Goal: Task Accomplishment & Management: Manage account settings

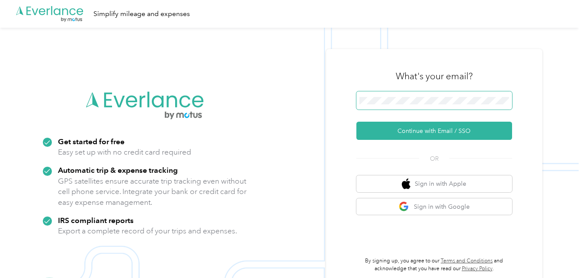
click at [433, 92] on span at bounding box center [435, 100] width 156 height 18
click at [421, 96] on span at bounding box center [435, 100] width 156 height 18
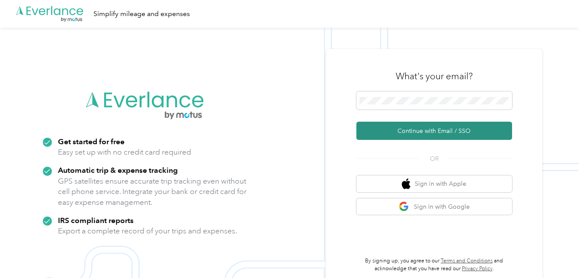
click at [423, 135] on button "Continue with Email / SSO" at bounding box center [435, 131] width 156 height 18
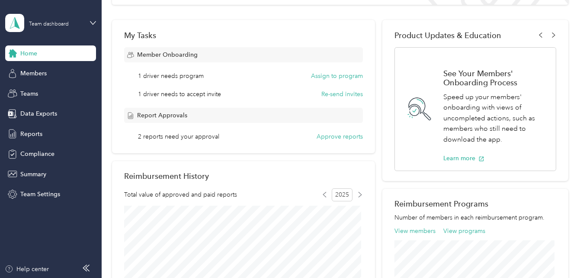
scroll to position [130, 0]
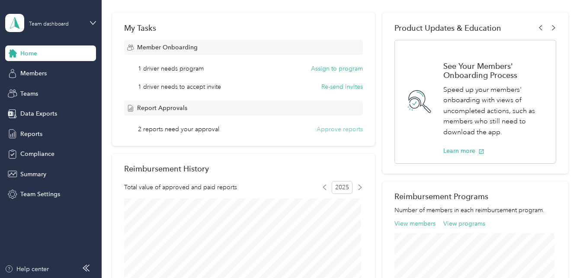
click at [325, 127] on button "Approve reports" at bounding box center [340, 129] width 46 height 9
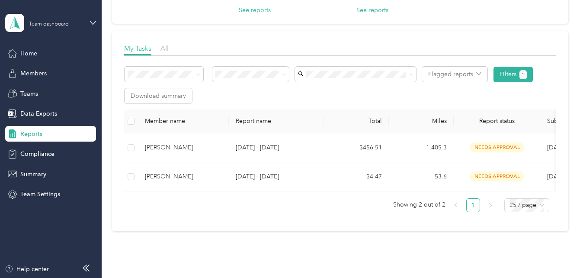
scroll to position [130, 0]
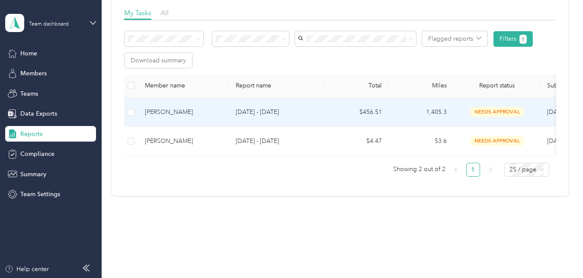
click at [188, 113] on div "[PERSON_NAME]" at bounding box center [183, 112] width 77 height 10
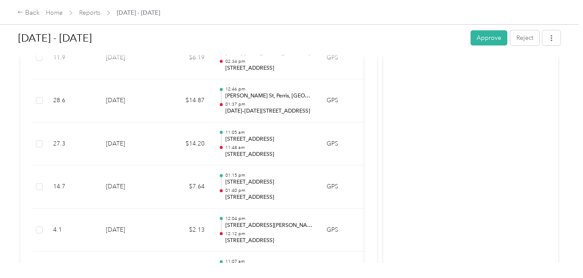
scroll to position [2596, 0]
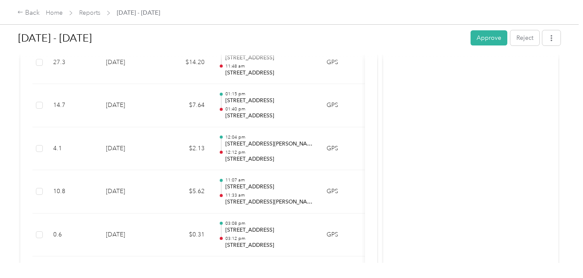
click at [479, 36] on button "Approve" at bounding box center [489, 37] width 37 height 15
click at [55, 13] on link "Home" at bounding box center [54, 12] width 17 height 7
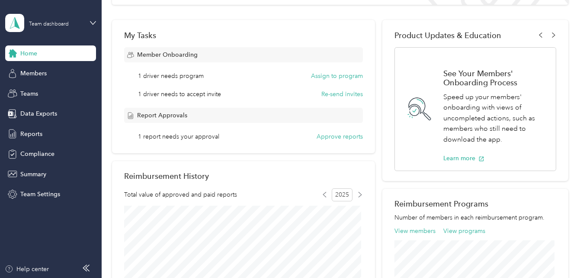
scroll to position [130, 0]
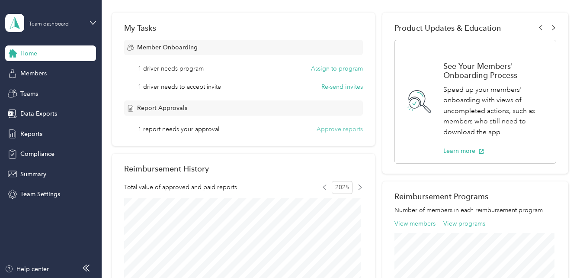
click at [331, 130] on button "Approve reports" at bounding box center [340, 129] width 46 height 9
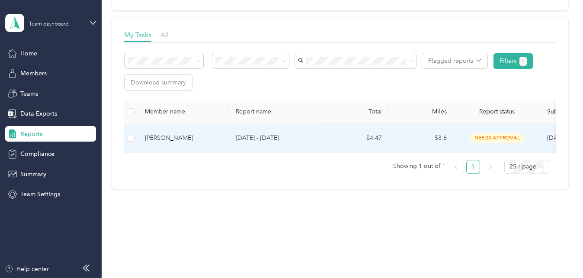
scroll to position [114, 0]
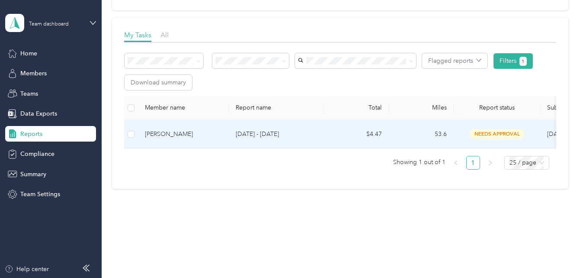
click at [190, 129] on div "Margaret Nahamya" at bounding box center [183, 134] width 77 height 10
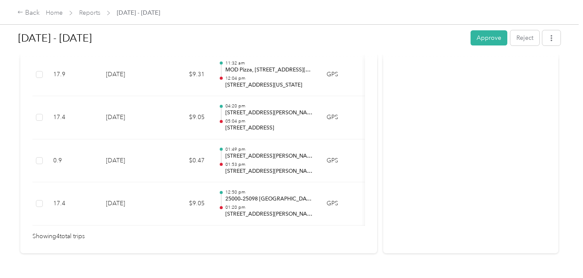
scroll to position [260, 0]
click at [488, 40] on button "Approve" at bounding box center [489, 37] width 37 height 15
click at [59, 15] on link "Home" at bounding box center [54, 12] width 17 height 7
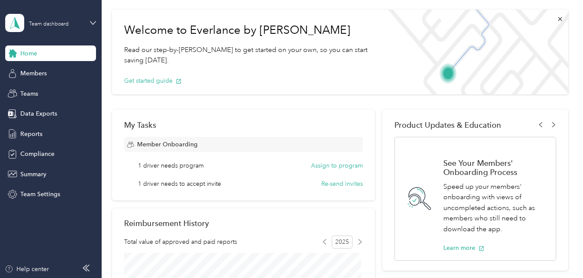
scroll to position [87, 0]
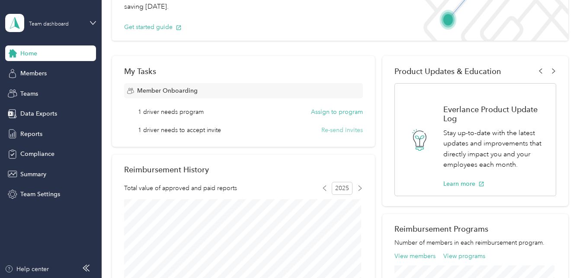
click at [348, 132] on button "Re-send invites" at bounding box center [342, 129] width 42 height 9
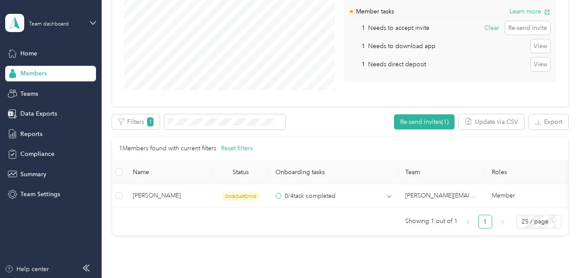
scroll to position [173, 0]
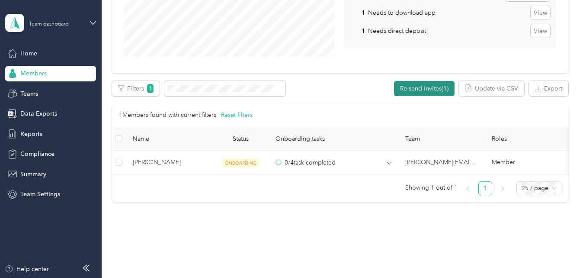
click at [425, 90] on button "Re-send invites (1)" at bounding box center [424, 88] width 61 height 15
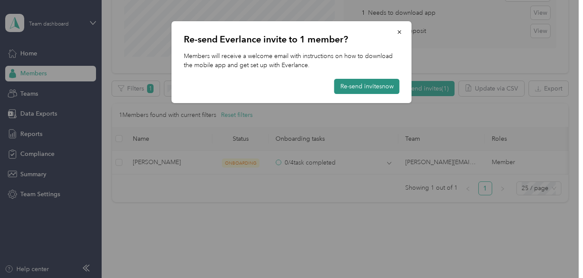
click at [364, 89] on button "Re-send invites now" at bounding box center [366, 86] width 65 height 15
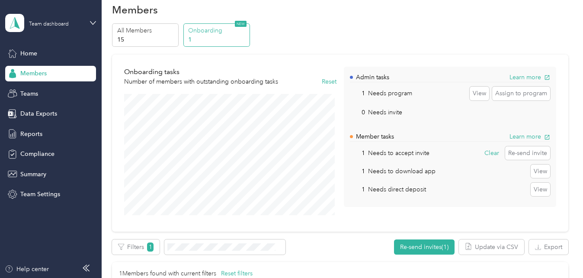
scroll to position [0, 0]
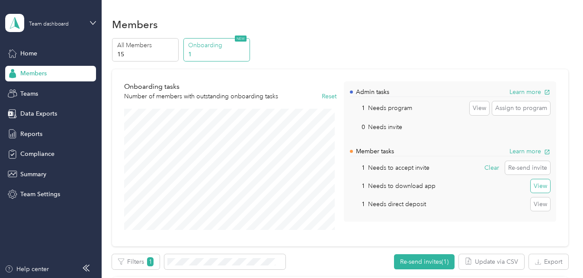
click at [536, 186] on button "View" at bounding box center [540, 186] width 19 height 14
